Goal: Task Accomplishment & Management: Manage account settings

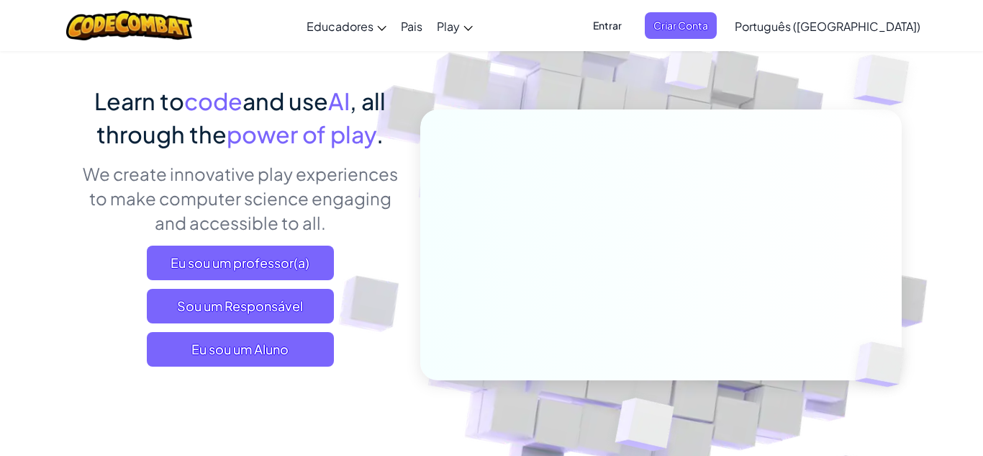
scroll to position [89, 0]
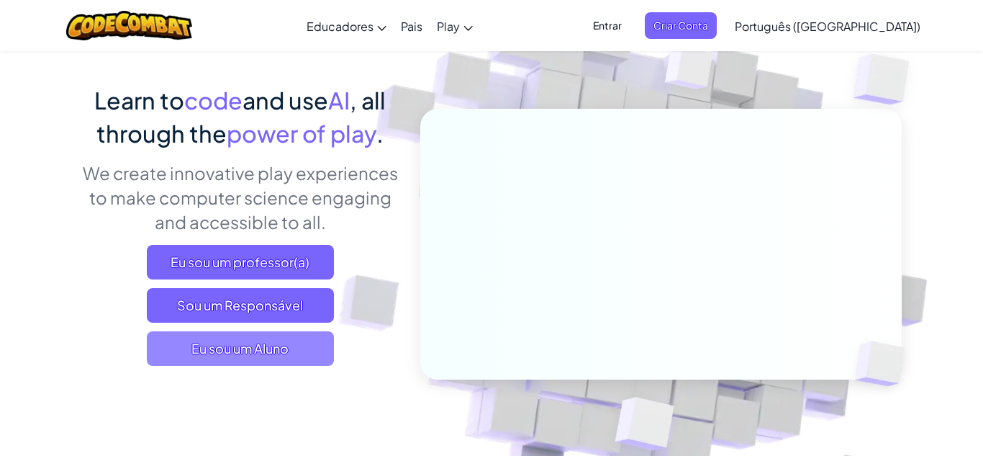
click at [324, 356] on span "Eu sou um Aluno" at bounding box center [240, 348] width 187 height 35
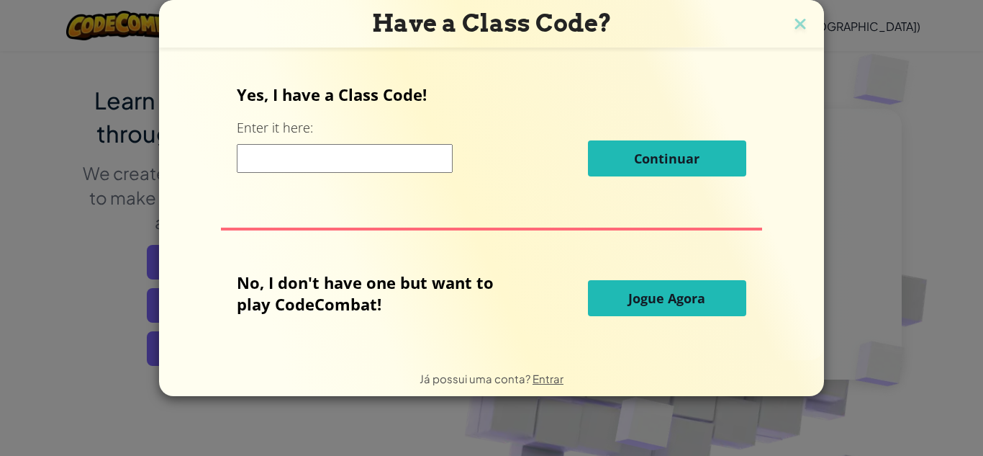
click at [353, 171] on input at bounding box center [345, 158] width 216 height 29
click at [796, 19] on img at bounding box center [800, 25] width 19 height 22
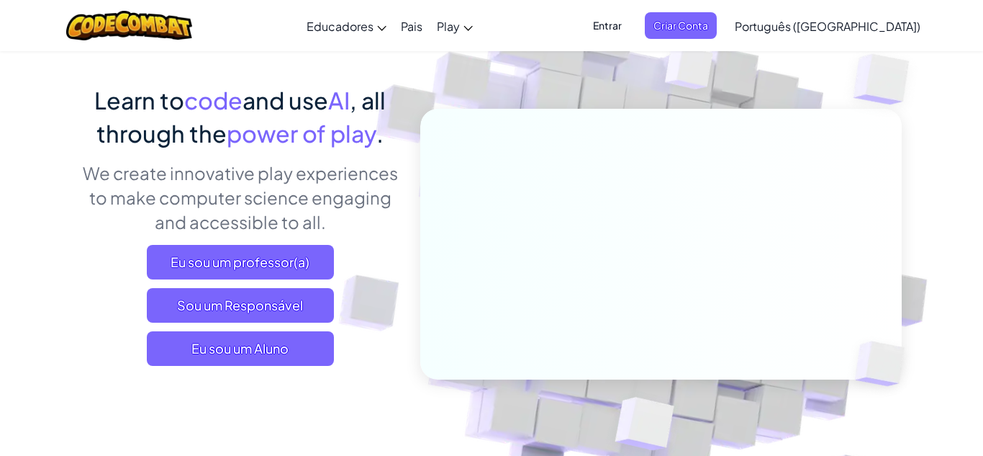
click at [631, 24] on span "Entrar" at bounding box center [607, 25] width 46 height 27
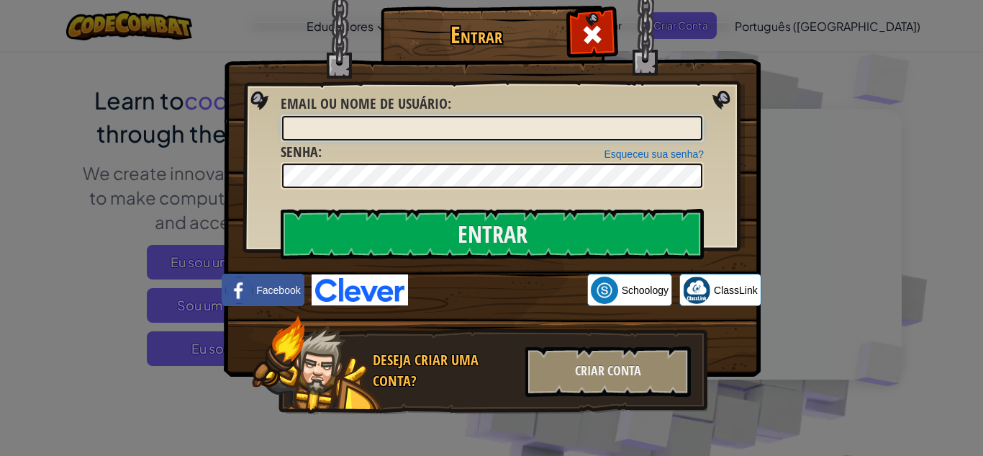
click at [484, 127] on input "Email ou nome de usuário :" at bounding box center [492, 128] width 420 height 24
click at [589, 23] on span at bounding box center [592, 34] width 23 height 23
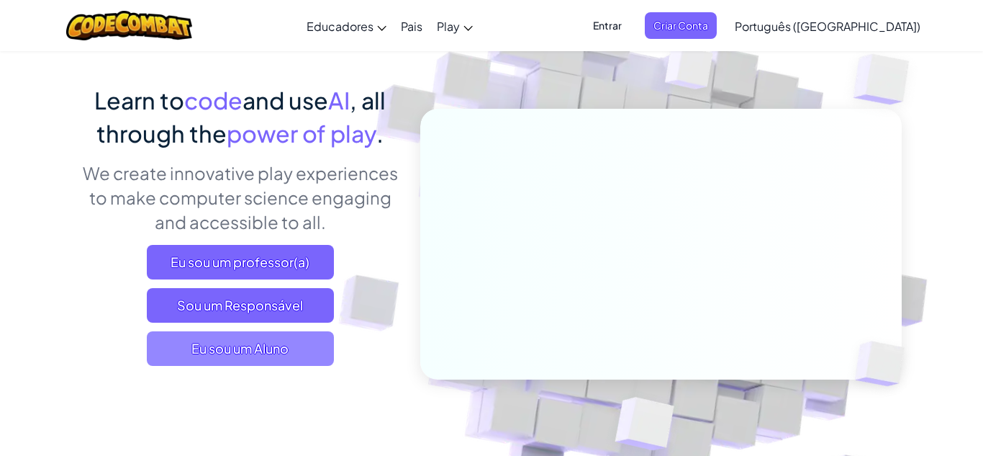
click at [298, 349] on span "Eu sou um Aluno" at bounding box center [240, 348] width 187 height 35
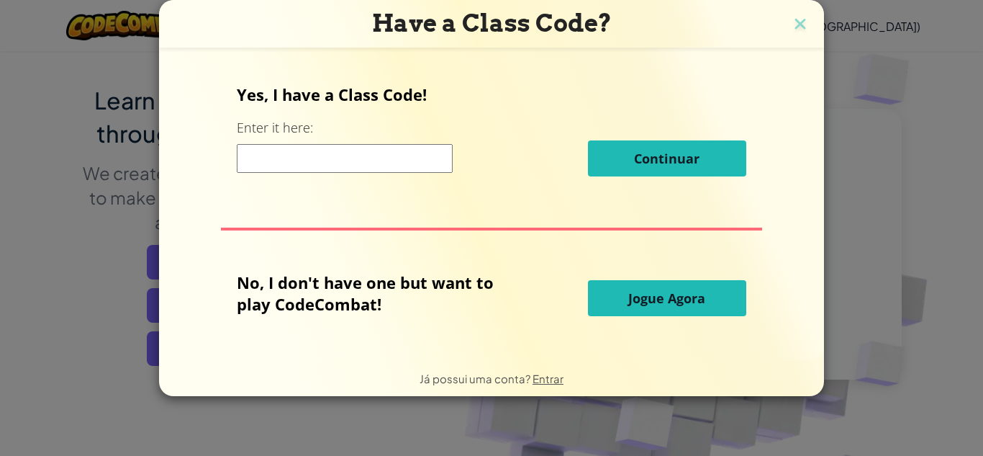
click at [419, 168] on input at bounding box center [345, 158] width 216 height 29
click at [806, 17] on img at bounding box center [800, 25] width 19 height 22
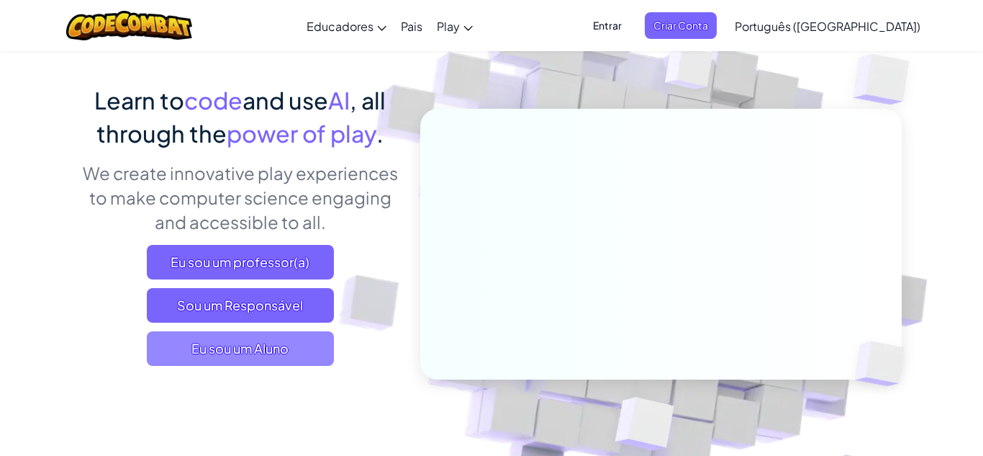
click at [294, 346] on span "Eu sou um Aluno" at bounding box center [240, 348] width 187 height 35
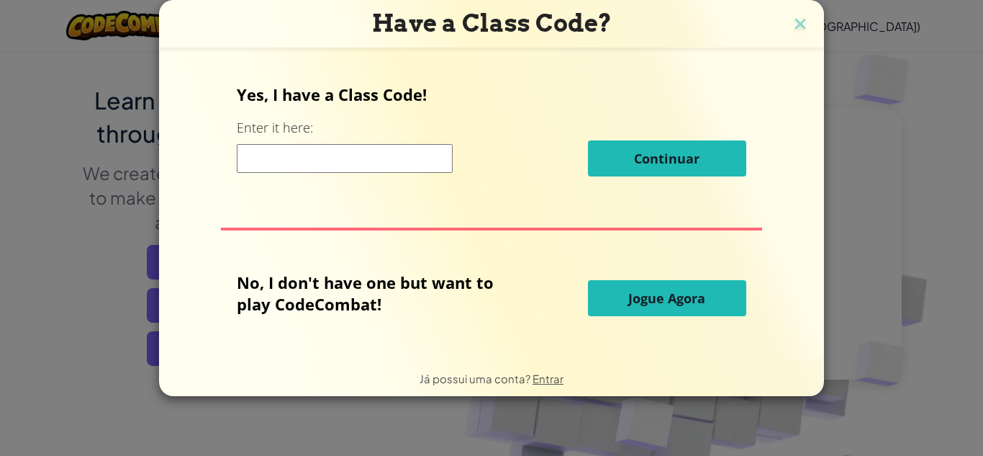
click at [330, 127] on div "Yes, I have a Class Code! Enter it here: Continuar" at bounding box center [491, 135] width 509 height 104
click at [818, 14] on div "Have a Class Code?" at bounding box center [491, 24] width 665 height 48
click at [804, 19] on img at bounding box center [800, 25] width 19 height 22
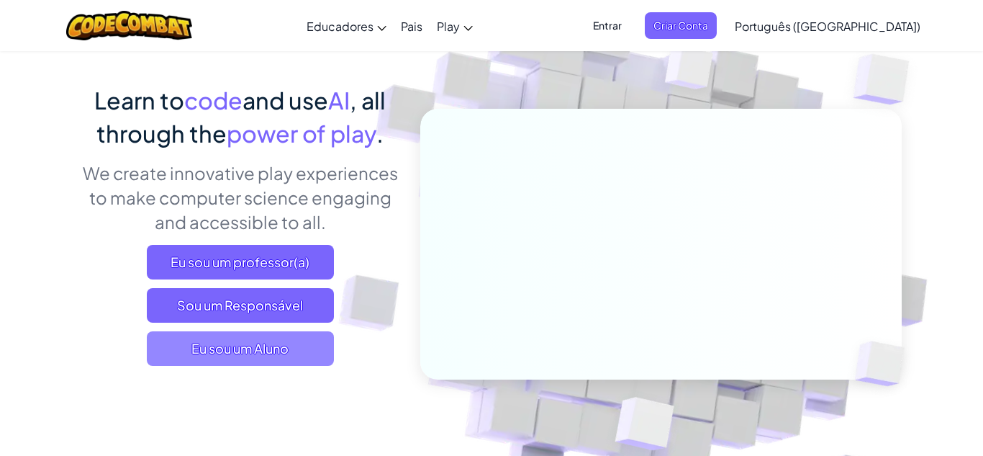
click at [266, 333] on span "Eu sou um Aluno" at bounding box center [240, 348] width 187 height 35
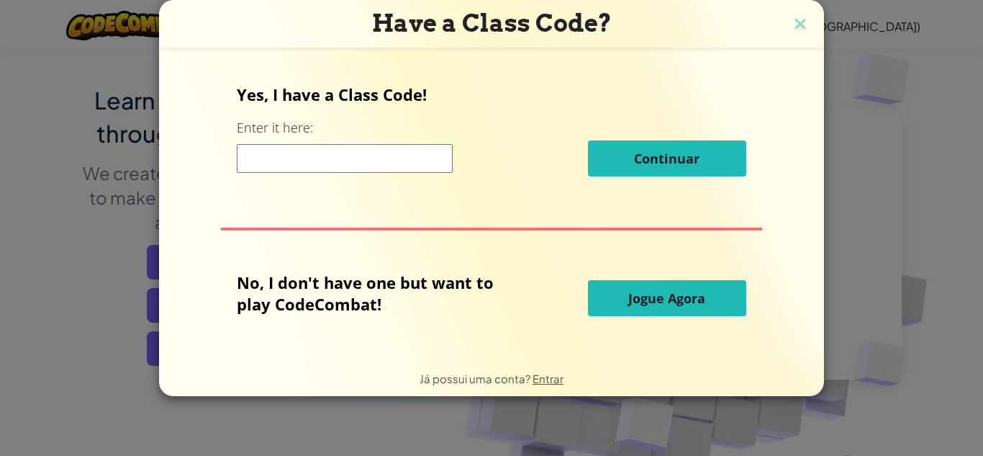
click at [299, 174] on div "Continuar" at bounding box center [491, 158] width 509 height 36
click at [281, 163] on input at bounding box center [345, 158] width 216 height 29
type input "jellylargesweet"
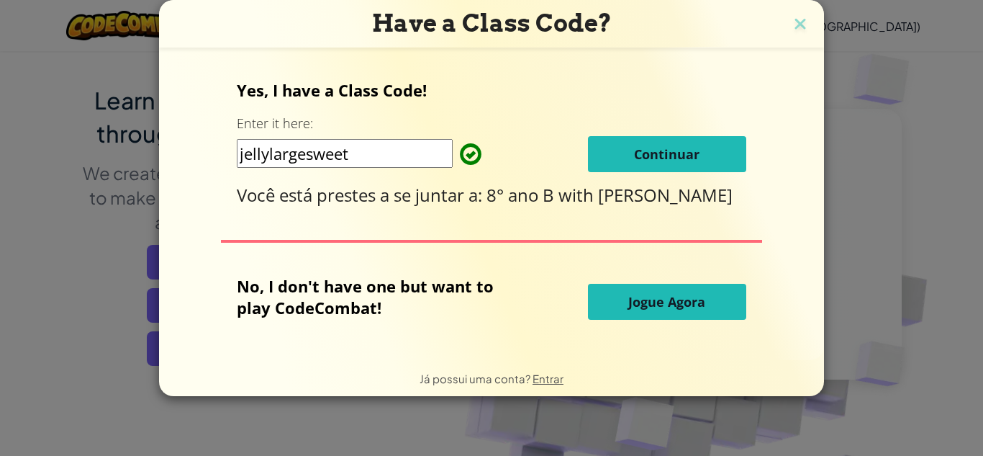
click at [637, 158] on span "Continuar" at bounding box center [666, 153] width 65 height 17
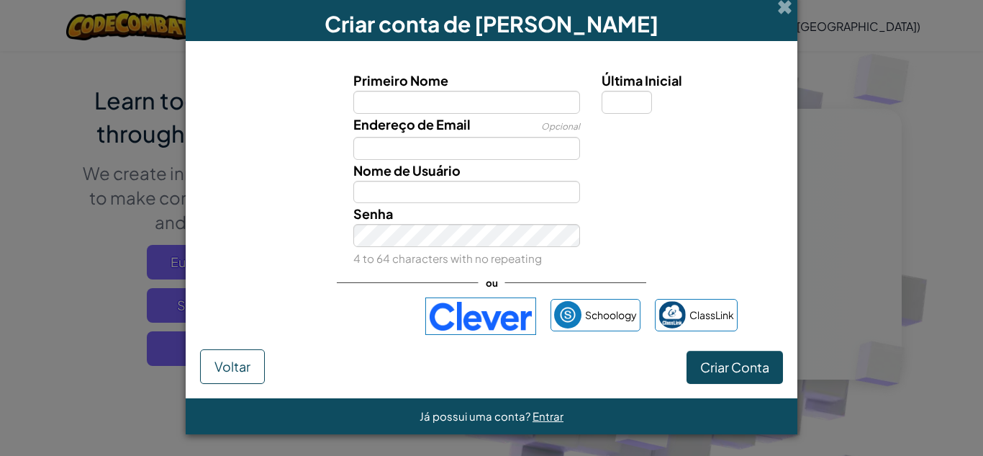
scroll to position [0, 0]
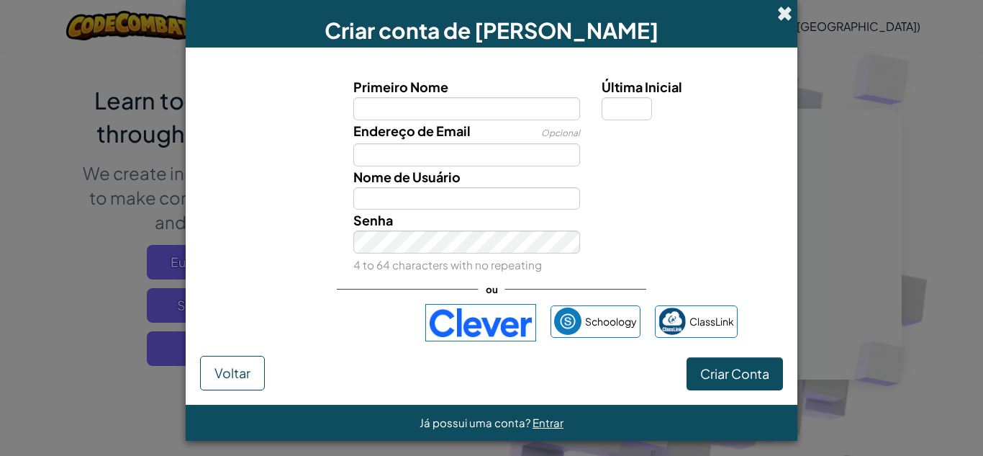
click at [785, 8] on span at bounding box center [784, 13] width 15 height 15
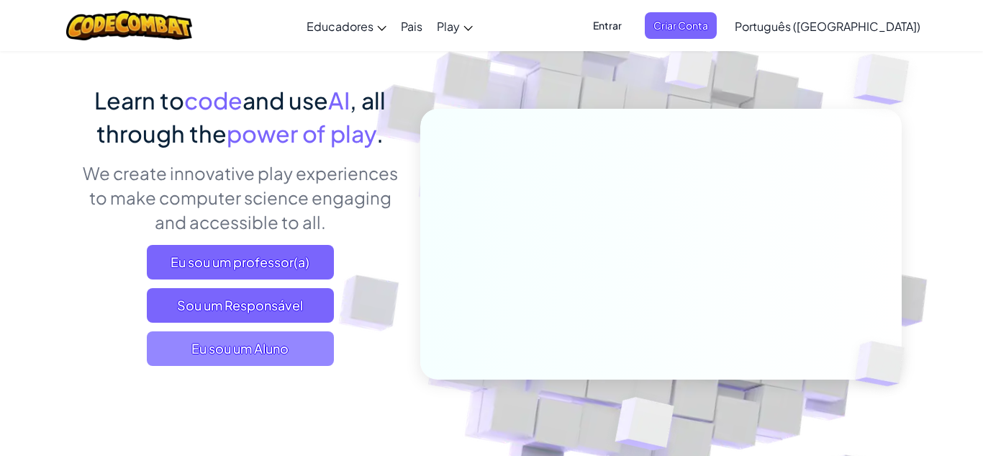
click at [222, 348] on span "Eu sou um Aluno" at bounding box center [240, 348] width 187 height 35
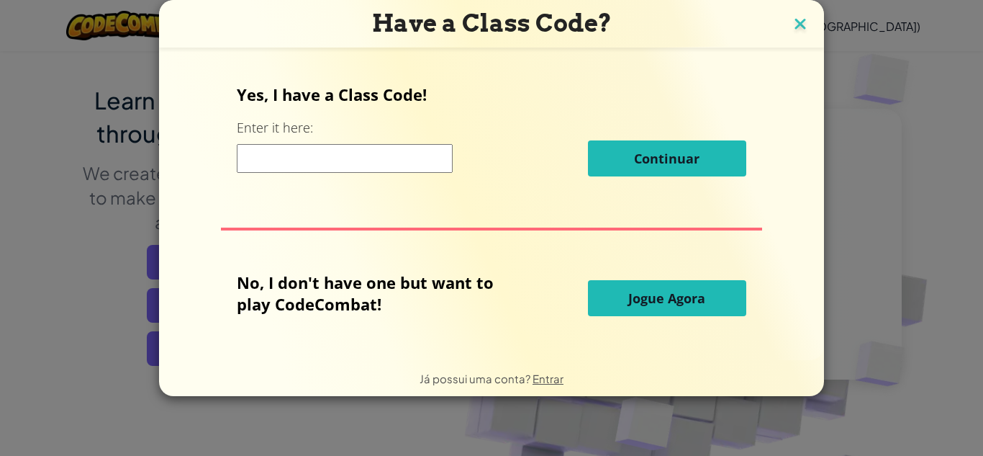
click at [800, 30] on img at bounding box center [800, 25] width 19 height 22
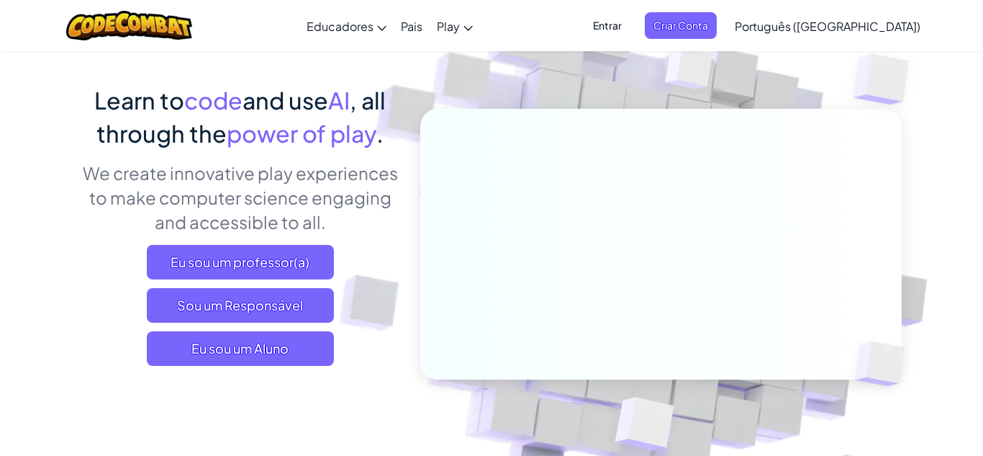
click at [631, 19] on span "Entrar" at bounding box center [607, 25] width 46 height 27
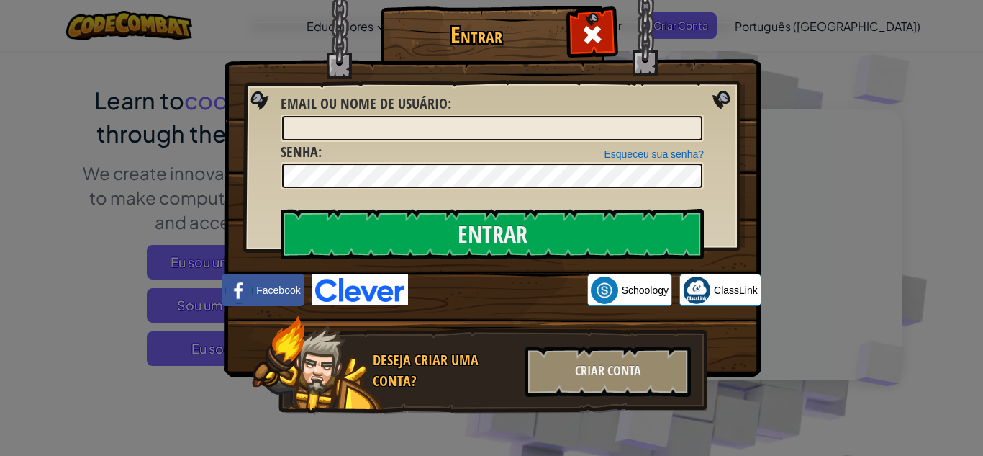
click at [764, 224] on div "Entrar Erro desconhecido. Email ou nome de usuário : Esqueceu sua senha? Senha …" at bounding box center [491, 228] width 983 height 456
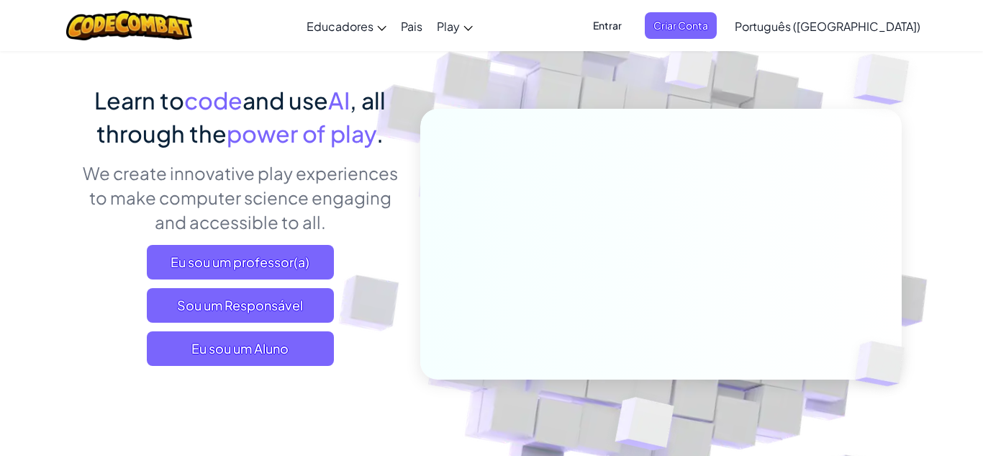
click at [631, 34] on span "Entrar" at bounding box center [607, 25] width 46 height 27
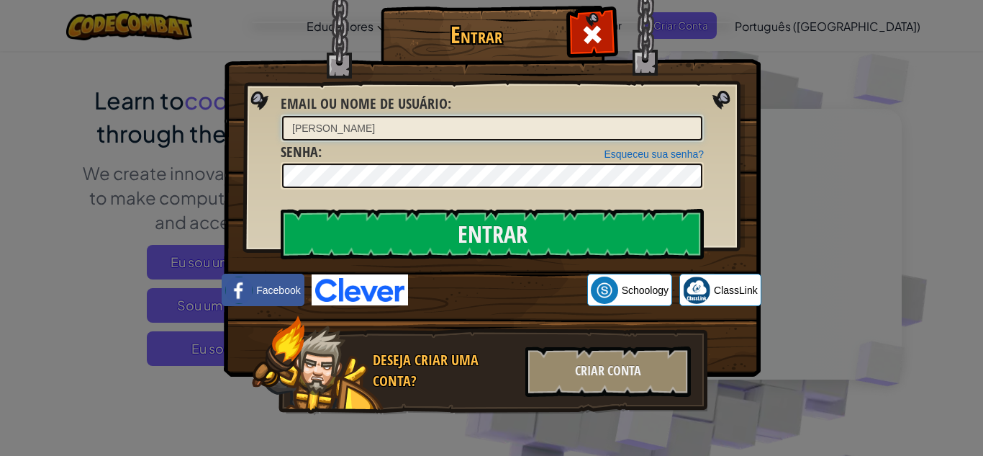
type input "[PERSON_NAME]"
click at [544, 196] on img at bounding box center [492, 167] width 537 height 419
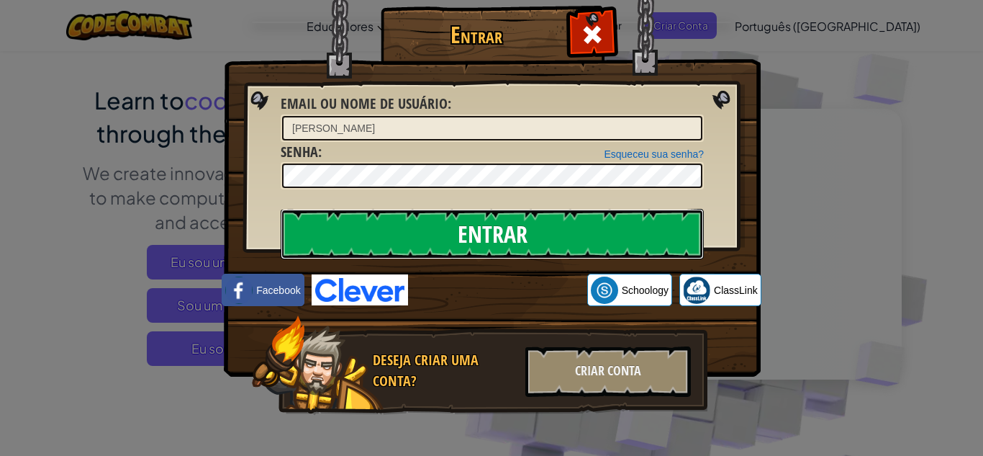
click at [498, 223] on input "Entrar" at bounding box center [492, 234] width 423 height 50
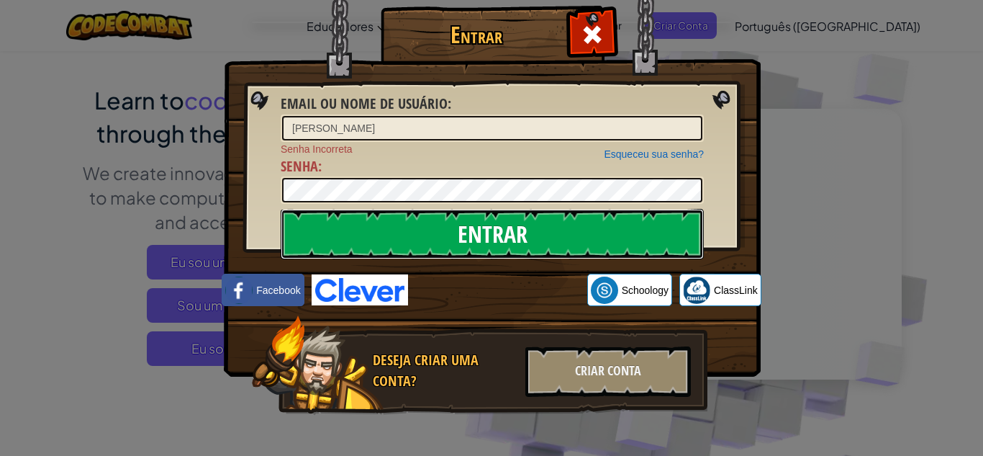
click at [580, 216] on input "Entrar" at bounding box center [492, 234] width 423 height 50
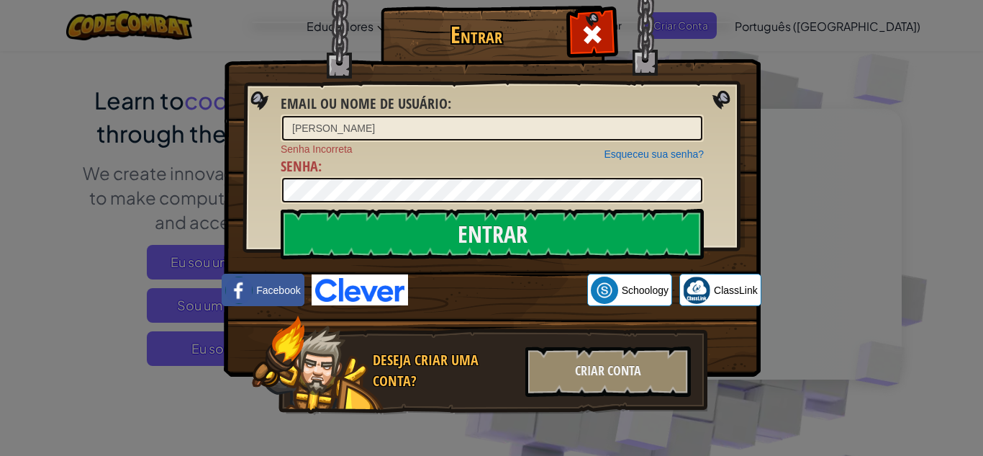
click at [589, 9] on img at bounding box center [492, 167] width 537 height 419
click at [600, 30] on span at bounding box center [592, 34] width 23 height 23
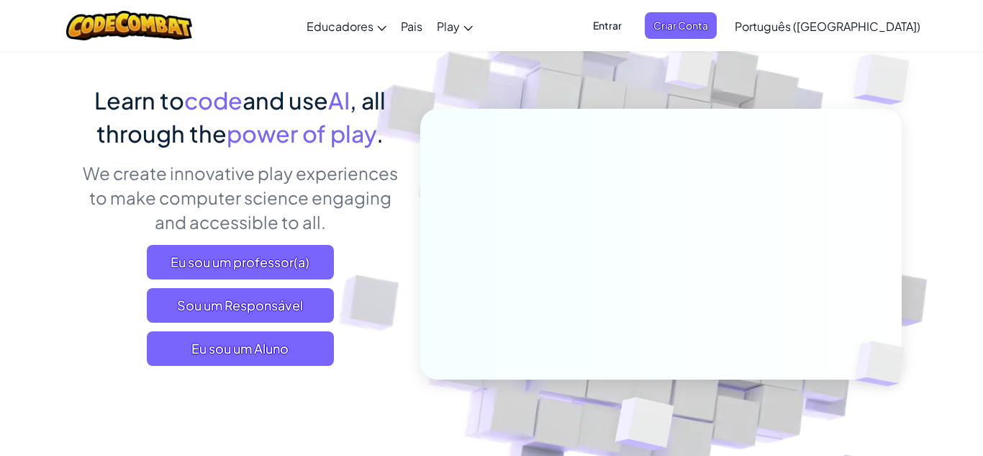
click at [652, 28] on ul "Entrar Criar Conta" at bounding box center [650, 25] width 147 height 27
click at [631, 22] on span "Entrar" at bounding box center [607, 25] width 46 height 27
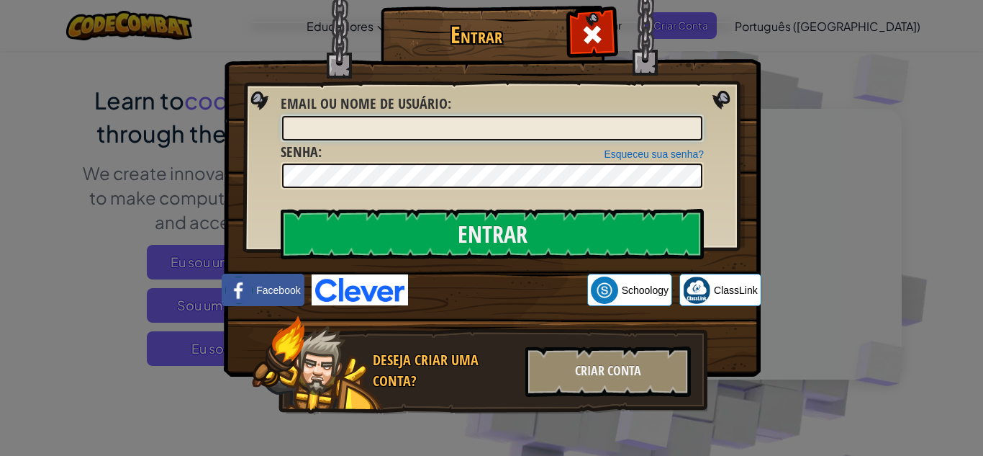
click at [353, 138] on input "Email ou nome de usuário :" at bounding box center [492, 128] width 420 height 24
click at [292, 127] on input "[PERSON_NAME]" at bounding box center [492, 128] width 420 height 24
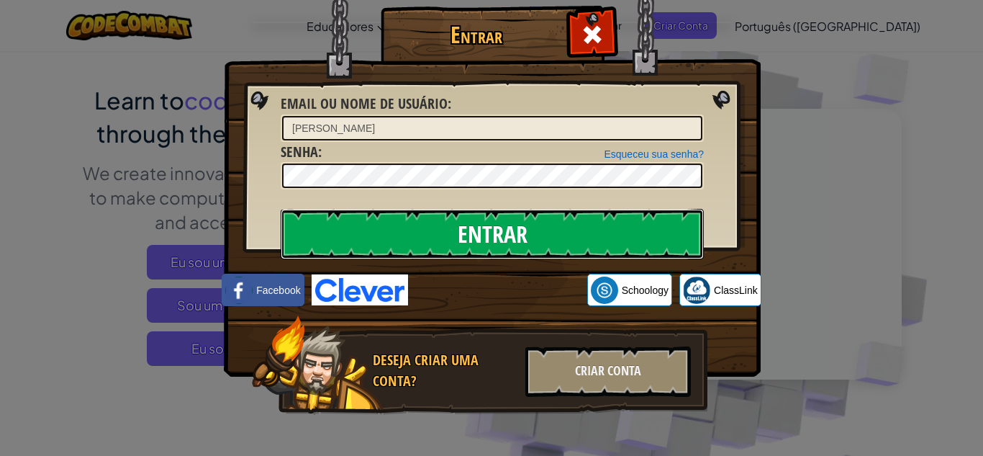
click at [372, 232] on input "Entrar" at bounding box center [492, 234] width 423 height 50
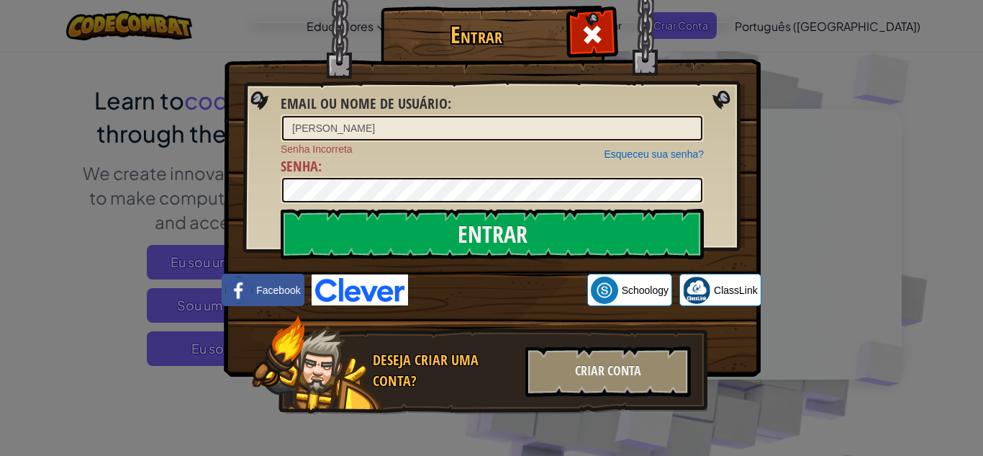
click at [521, 168] on div "Esqueceu sua senha? Senha Incorreta Senha :" at bounding box center [492, 173] width 423 height 63
click at [419, 131] on input "[PERSON_NAME]" at bounding box center [492, 128] width 420 height 24
type input "L"
click at [652, 114] on div "l" at bounding box center [492, 127] width 423 height 27
click at [507, 135] on input "l" at bounding box center [492, 128] width 420 height 24
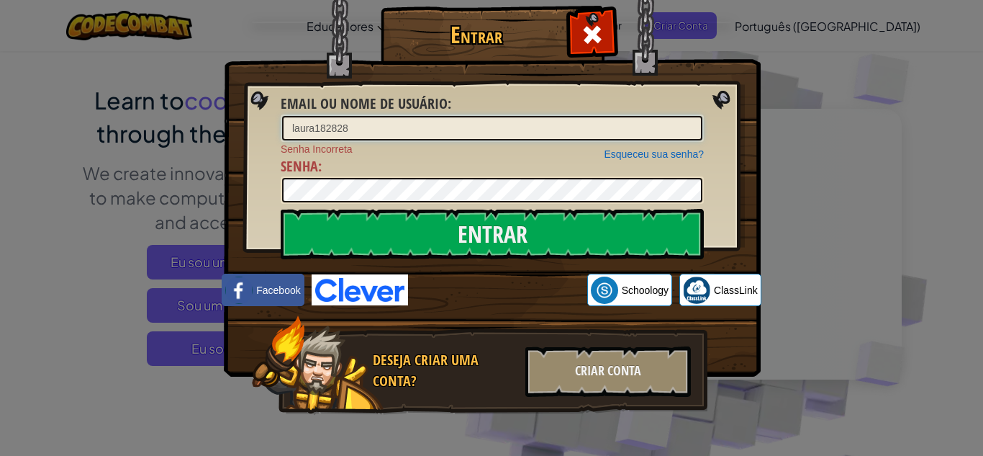
type input "laura182828"
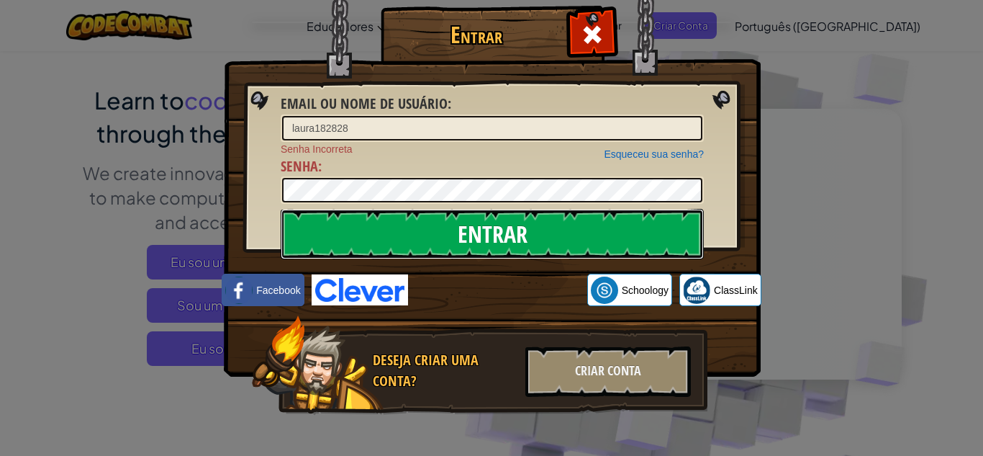
click at [343, 240] on input "Entrar" at bounding box center [492, 234] width 423 height 50
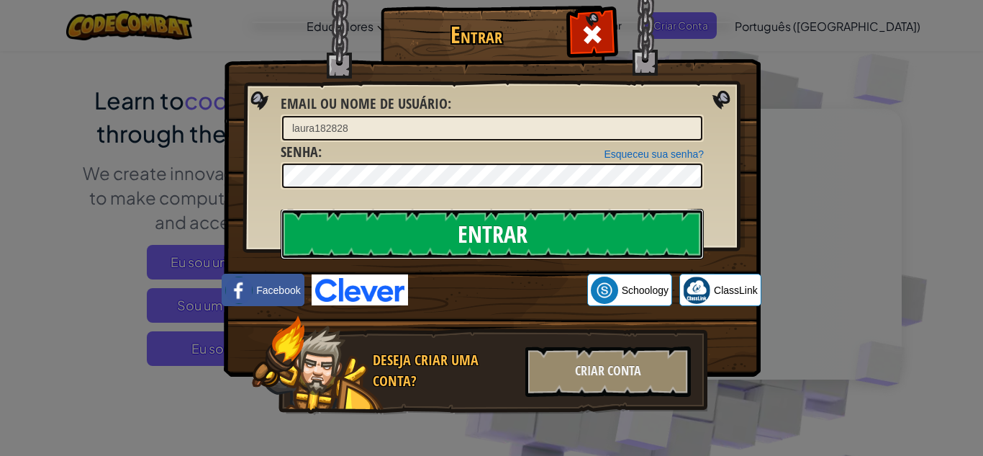
click at [343, 240] on input "Entrar" at bounding box center [492, 234] width 423 height 50
